Goal: Information Seeking & Learning: Check status

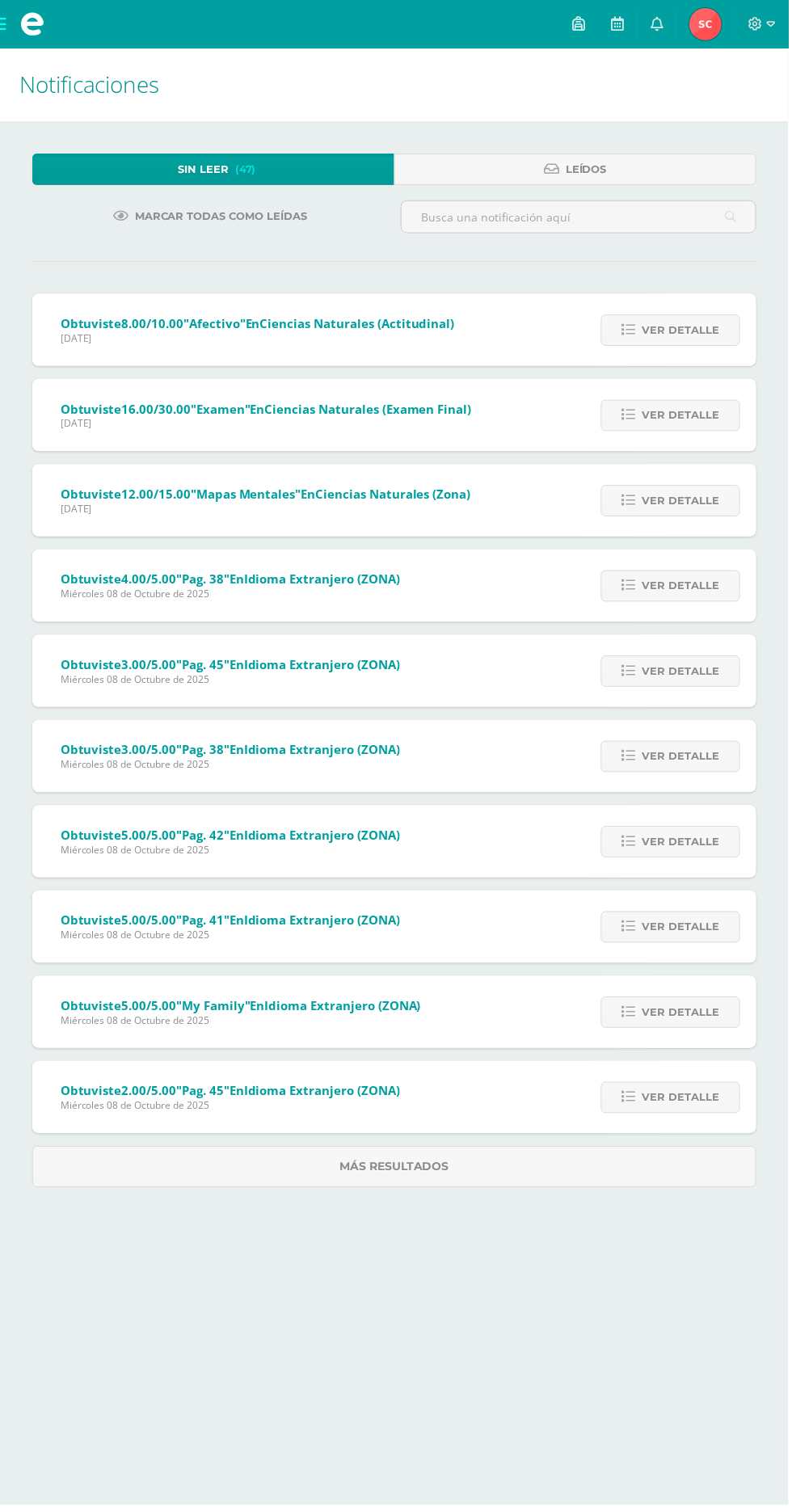
click at [723, 4] on link "Sheyli Yamilet Mi Perfil" at bounding box center [708, 24] width 58 height 48
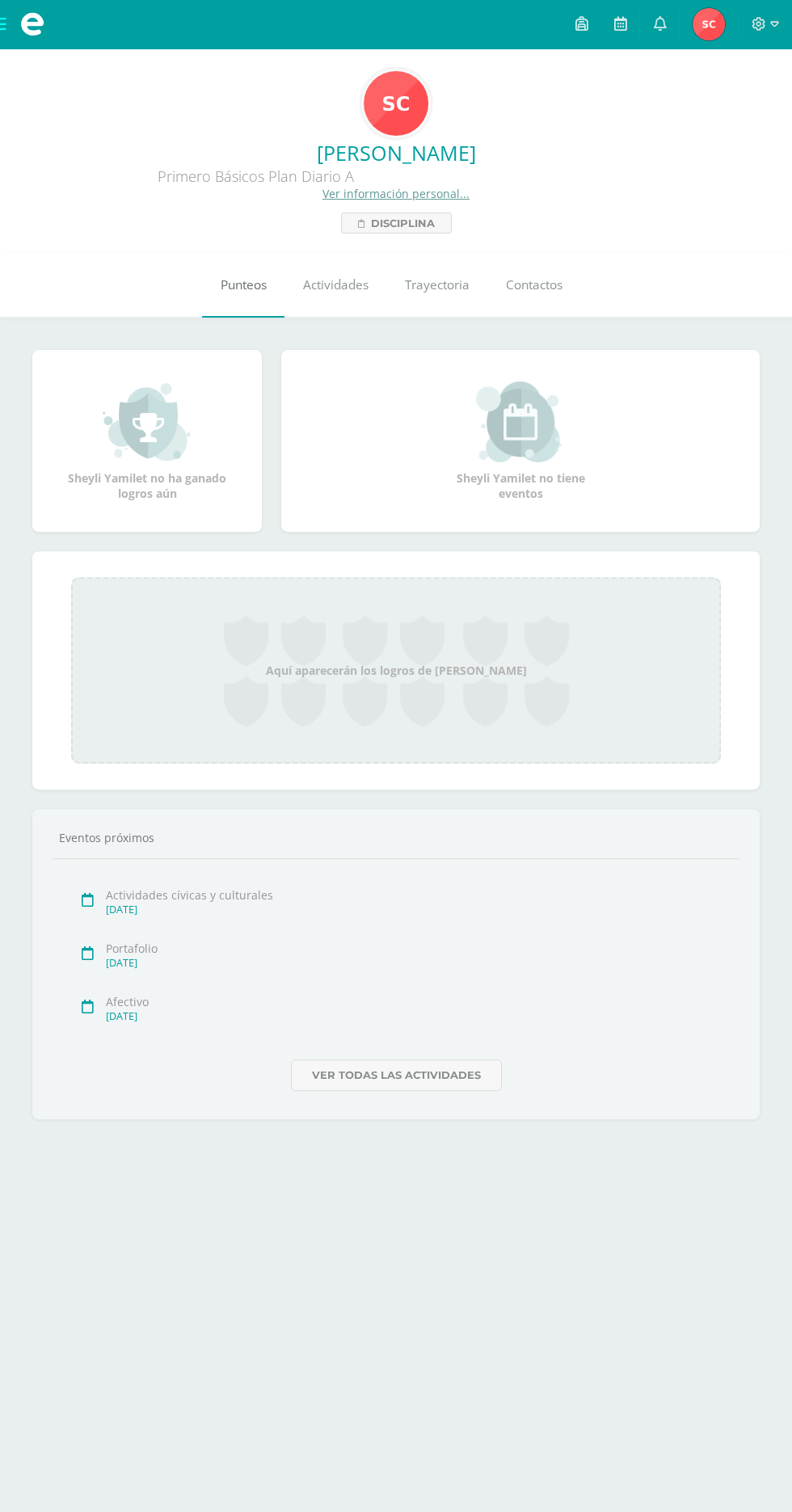
click at [255, 277] on link "Punteos" at bounding box center [243, 285] width 82 height 65
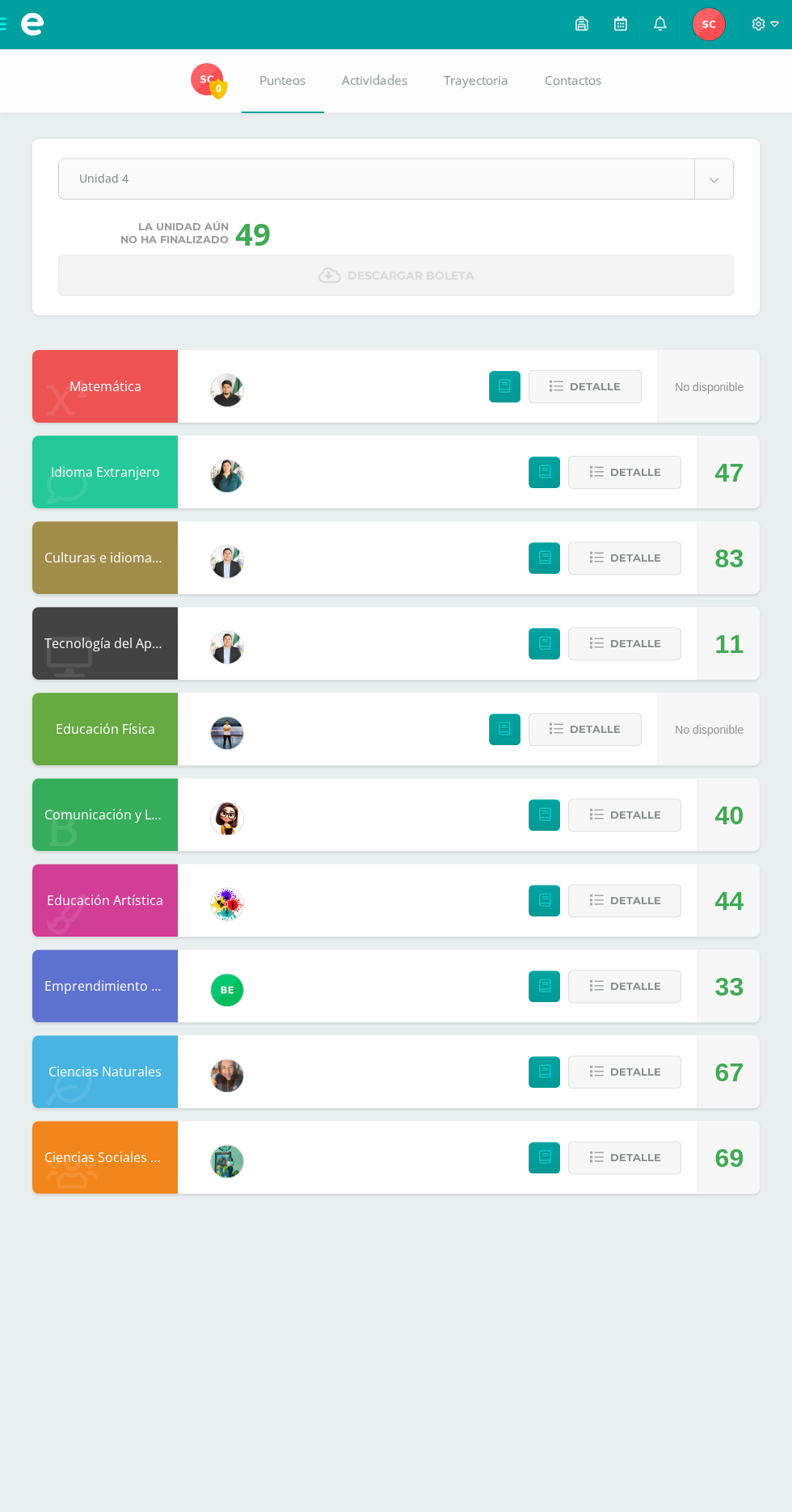
click at [694, 165] on body "Mis cursos Archivos Cerrar panel Ciencias Naturales Primero Básicos Plan Diario…" at bounding box center [396, 613] width 792 height 1226
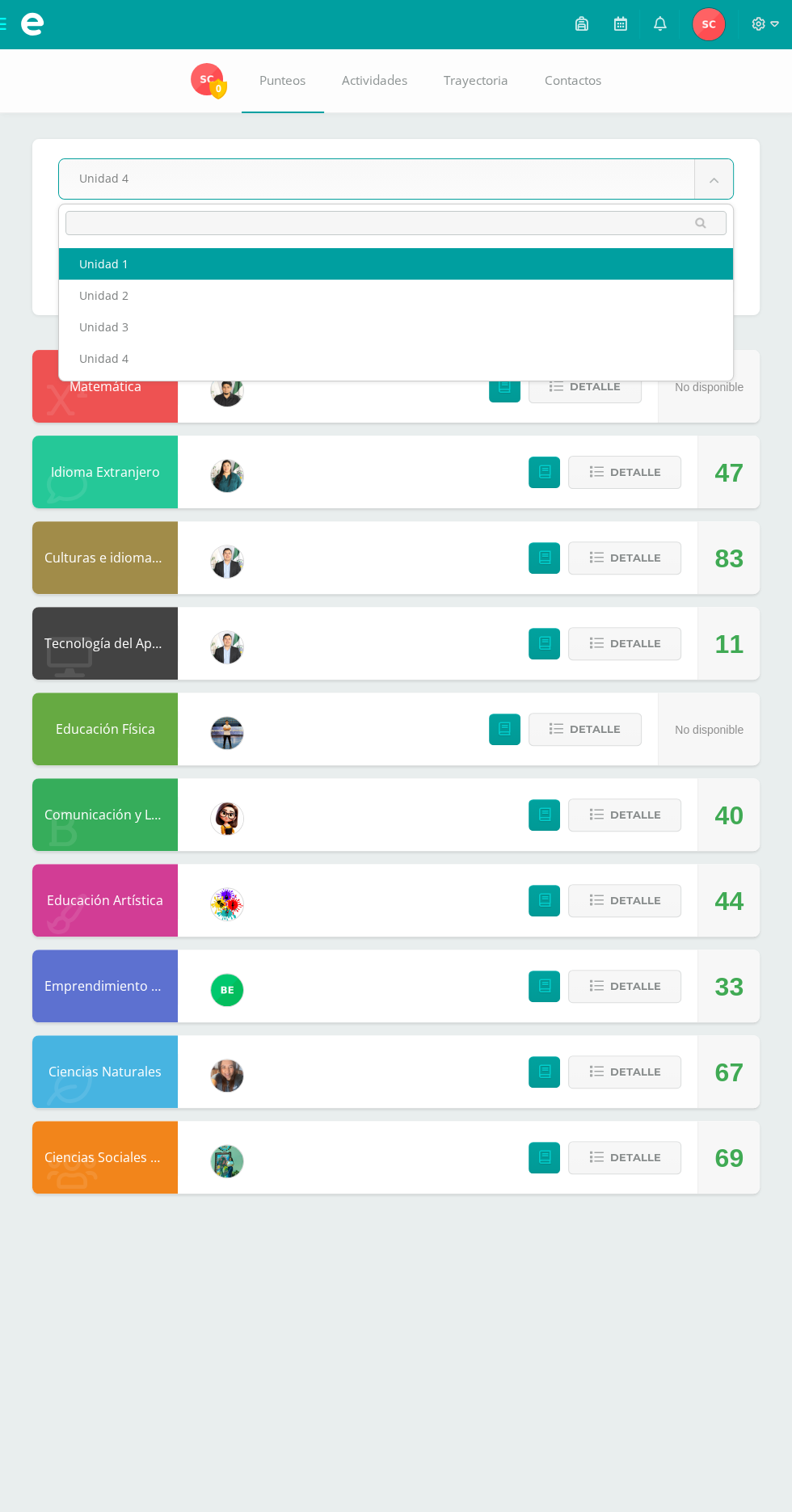
select select "Unidad 1"
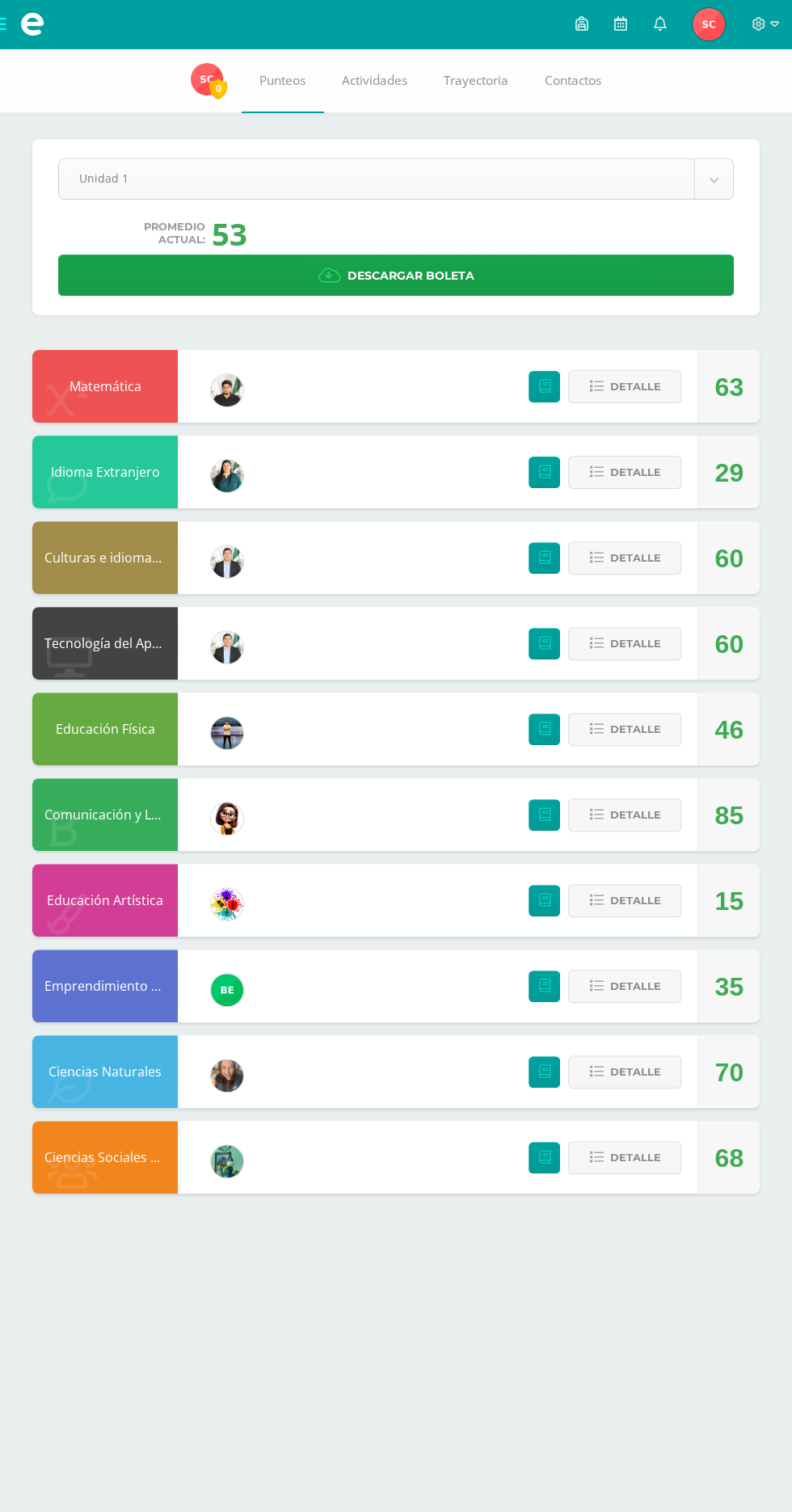
click at [714, 180] on body "Mis cursos Archivos Cerrar panel Ciencias Naturales Primero Básicos Plan Diario…" at bounding box center [396, 613] width 792 height 1226
select select "Unidad 2"
click at [686, 178] on body "Mis cursos Archivos Cerrar panel Ciencias Naturales Primero Básicos Plan Diario…" at bounding box center [396, 613] width 792 height 1226
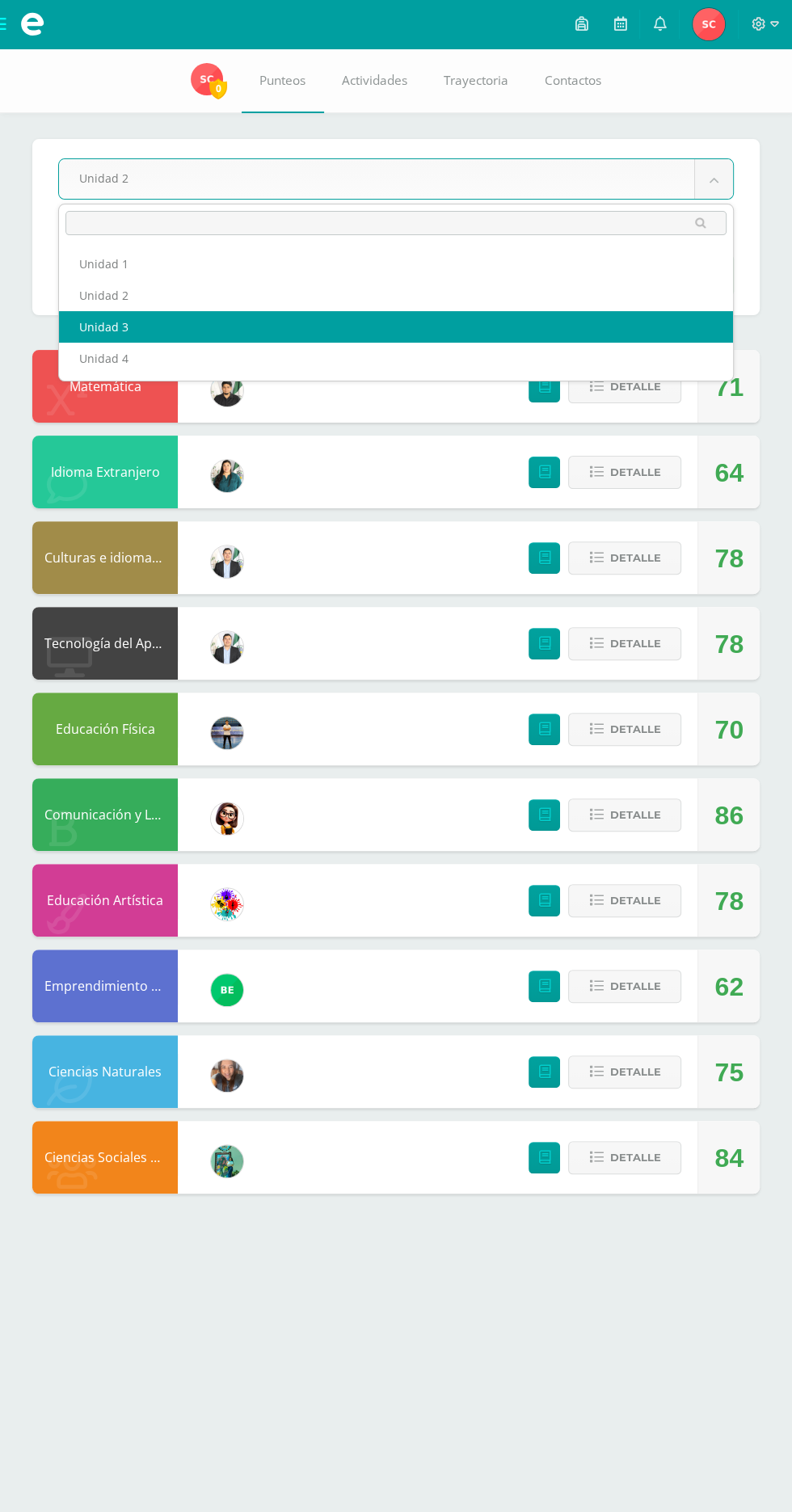
select select "Unidad 3"
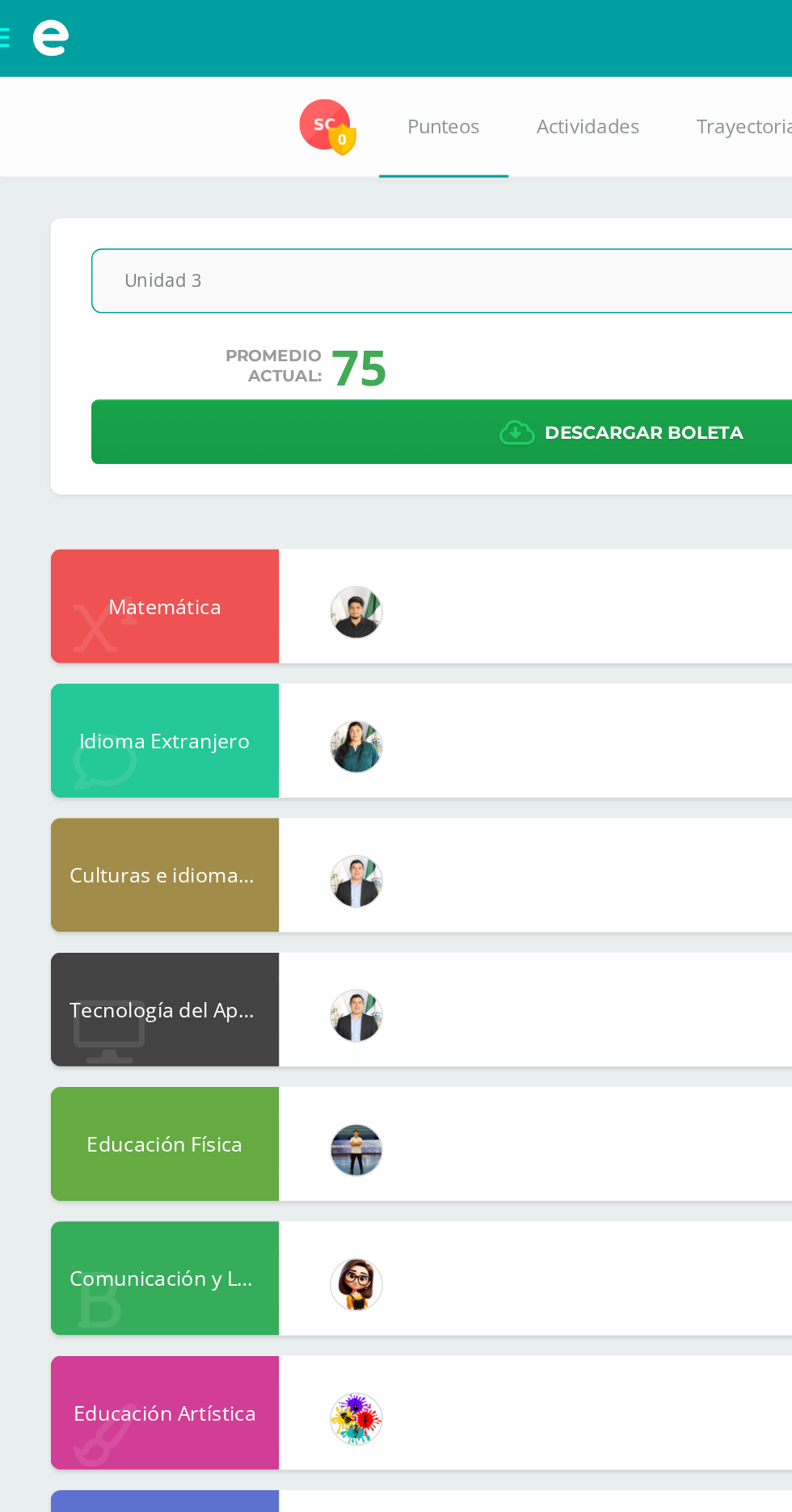
click at [363, 182] on body "Mis cursos Archivos Cerrar panel Ciencias Naturales Primero Básicos Plan Diario…" at bounding box center [396, 613] width 792 height 1226
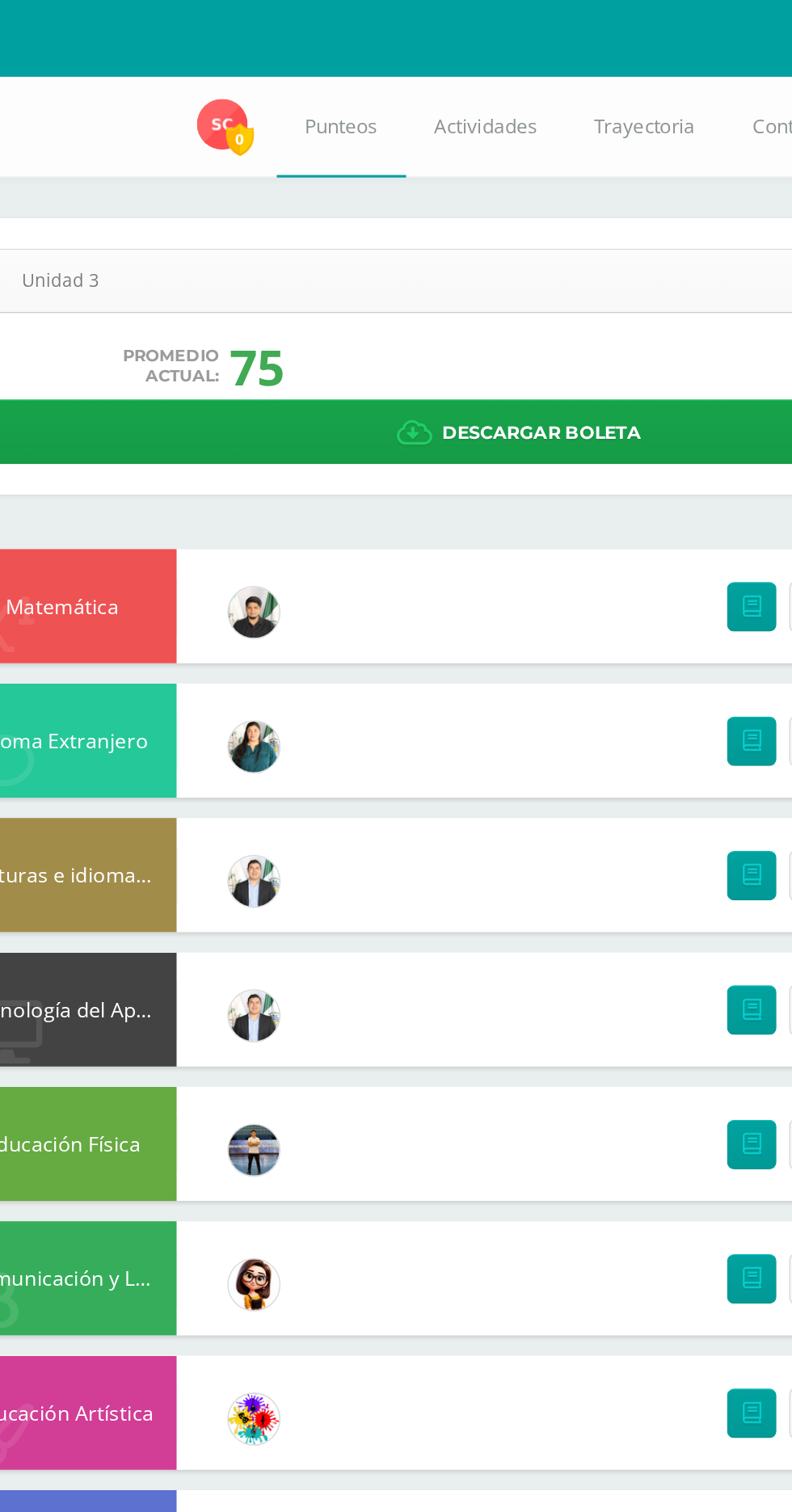
click at [449, 164] on body "Mis cursos Archivos Cerrar panel Ciencias Naturales Primero Básicos Plan Diario…" at bounding box center [396, 613] width 792 height 1226
